Goal: Transaction & Acquisition: Obtain resource

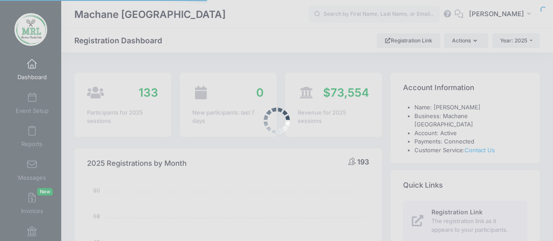
select select
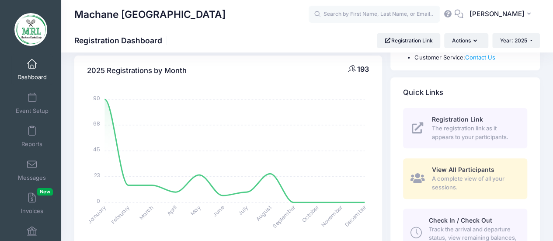
scroll to position [95, 0]
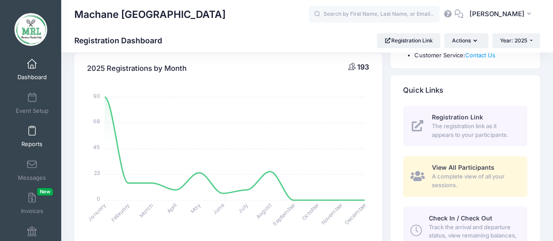
click at [32, 133] on span at bounding box center [32, 131] width 0 height 10
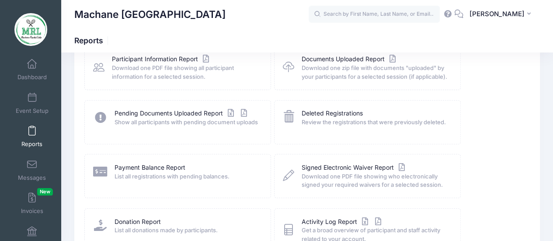
scroll to position [117, 0]
click at [164, 169] on link "Payment Balance Report" at bounding box center [150, 166] width 71 height 9
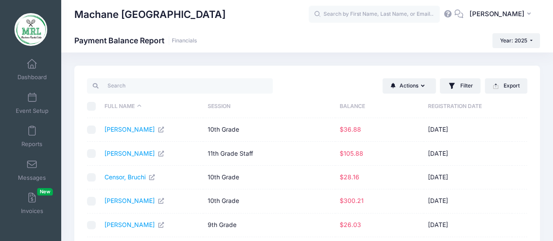
click at [360, 105] on th "Balance" at bounding box center [379, 106] width 88 height 23
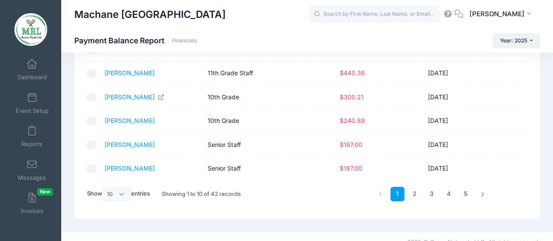
scroll to position [176, 0]
click at [123, 189] on select "All 10 25 50" at bounding box center [116, 193] width 29 height 15
select select "50"
click at [104, 201] on select "All 10 25 50" at bounding box center [116, 193] width 29 height 15
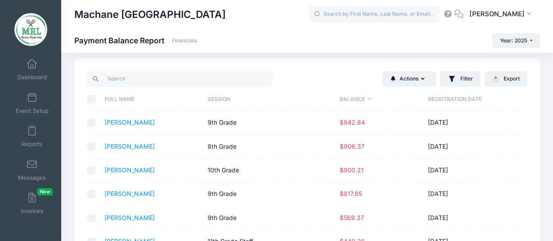
scroll to position [0, 0]
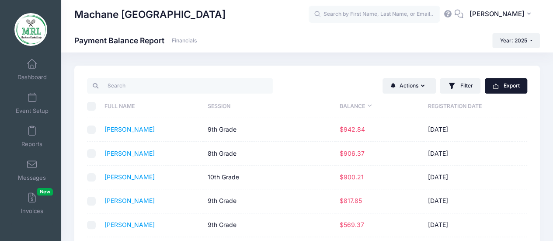
click at [501, 88] on button "Export" at bounding box center [506, 85] width 42 height 15
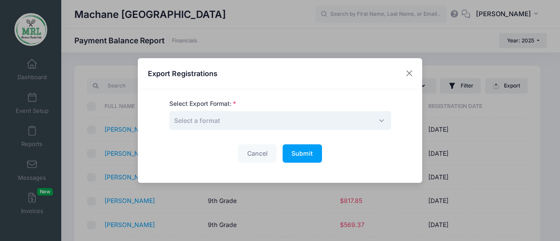
click at [274, 118] on span "Select a format" at bounding box center [280, 120] width 222 height 19
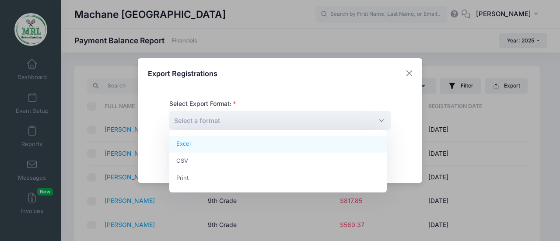
select select "excel"
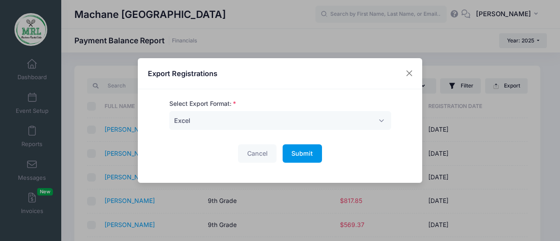
click at [312, 161] on button "Submit Please wait..." at bounding box center [302, 153] width 39 height 19
